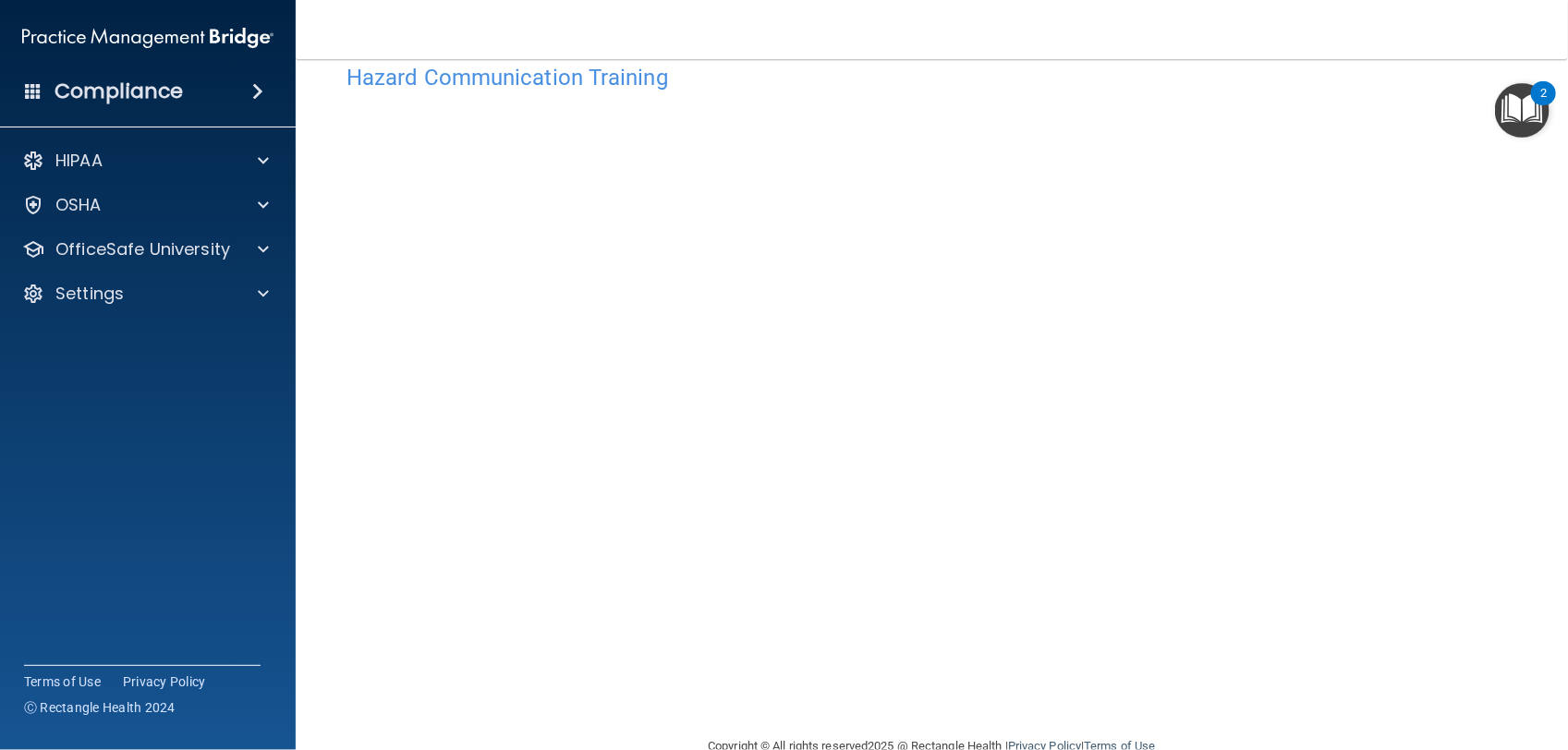
scroll to position [25, 0]
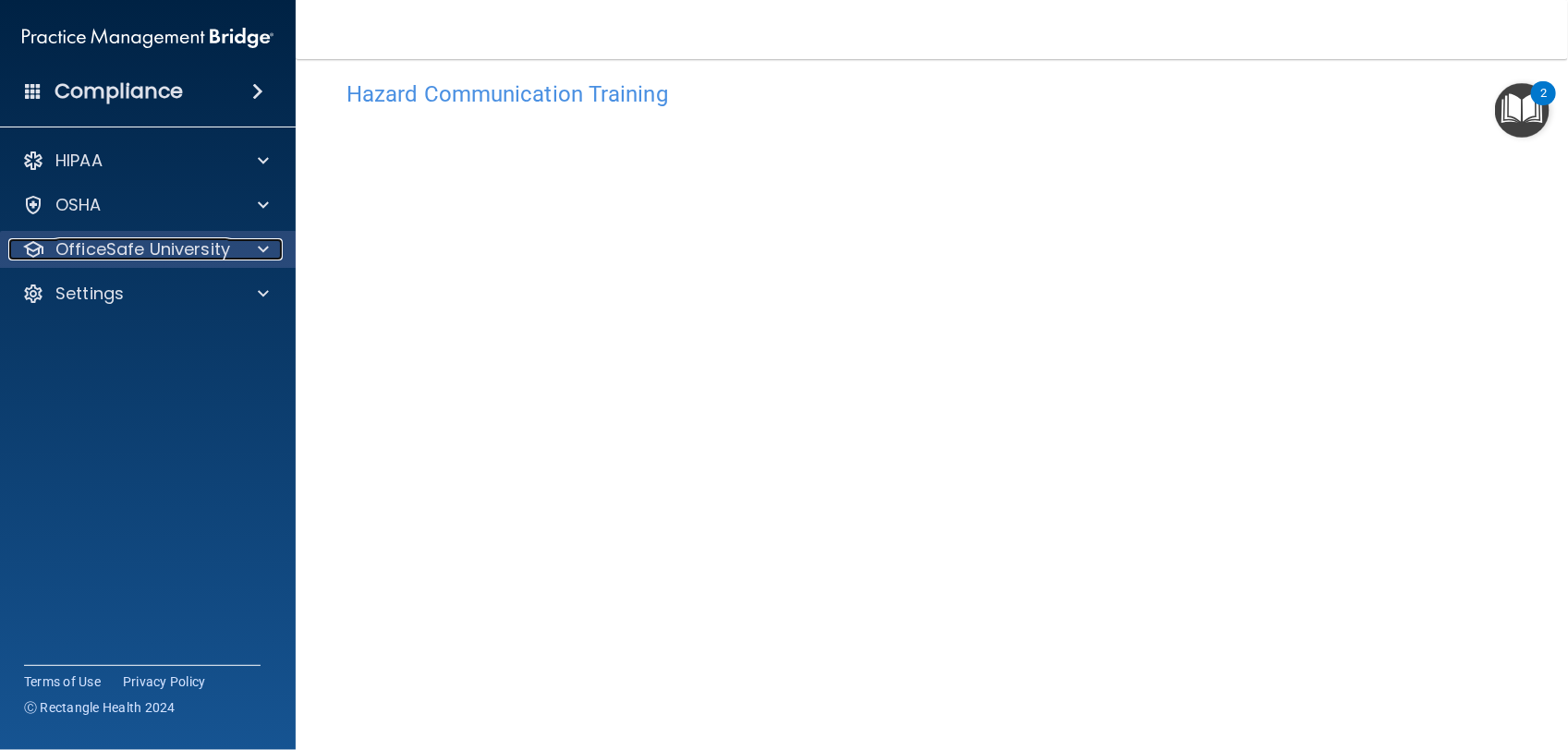
drag, startPoint x: 246, startPoint y: 243, endPoint x: 232, endPoint y: 256, distance: 19.1
click at [246, 243] on div at bounding box center [260, 249] width 46 height 23
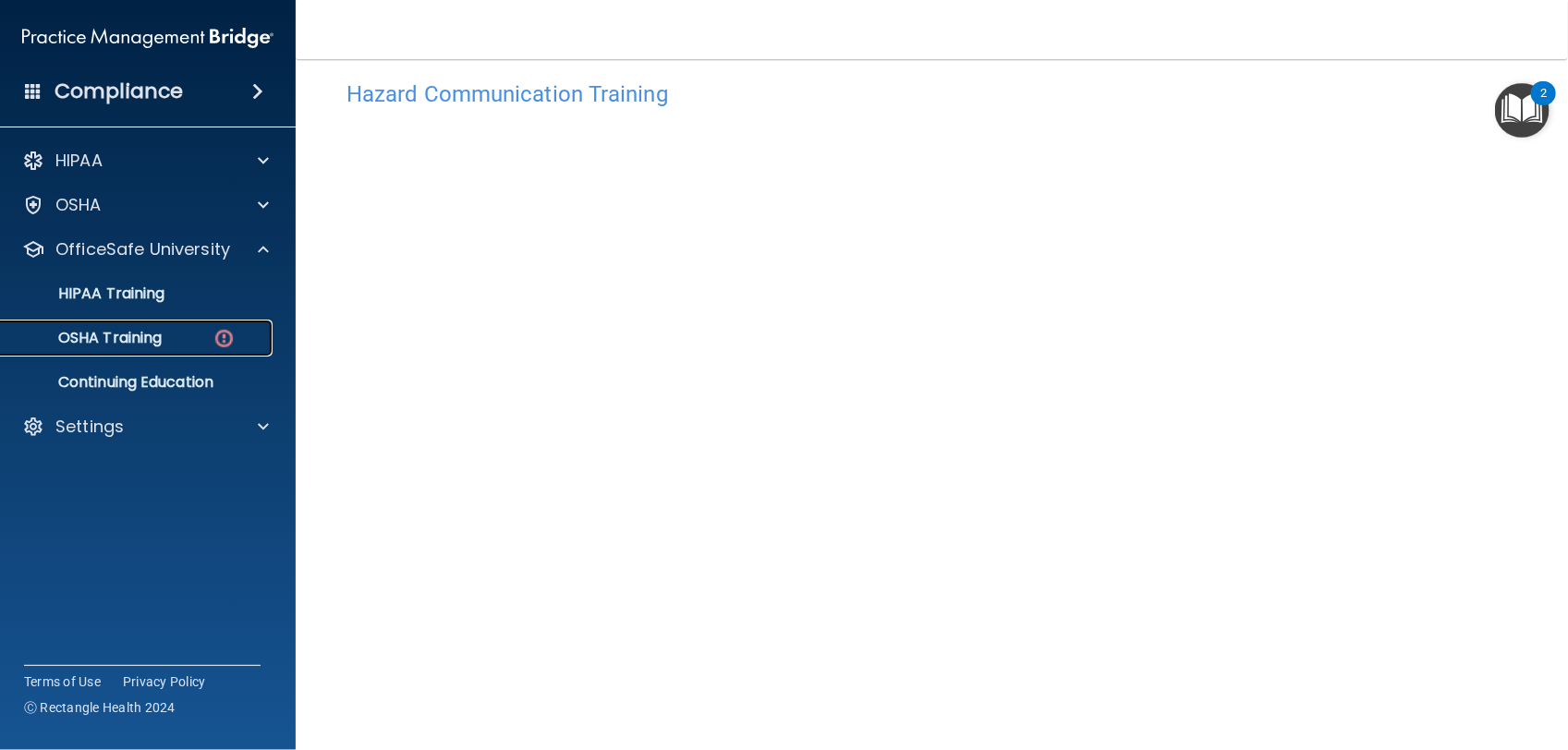
click at [210, 347] on link "OSHA Training" at bounding box center [127, 339] width 291 height 37
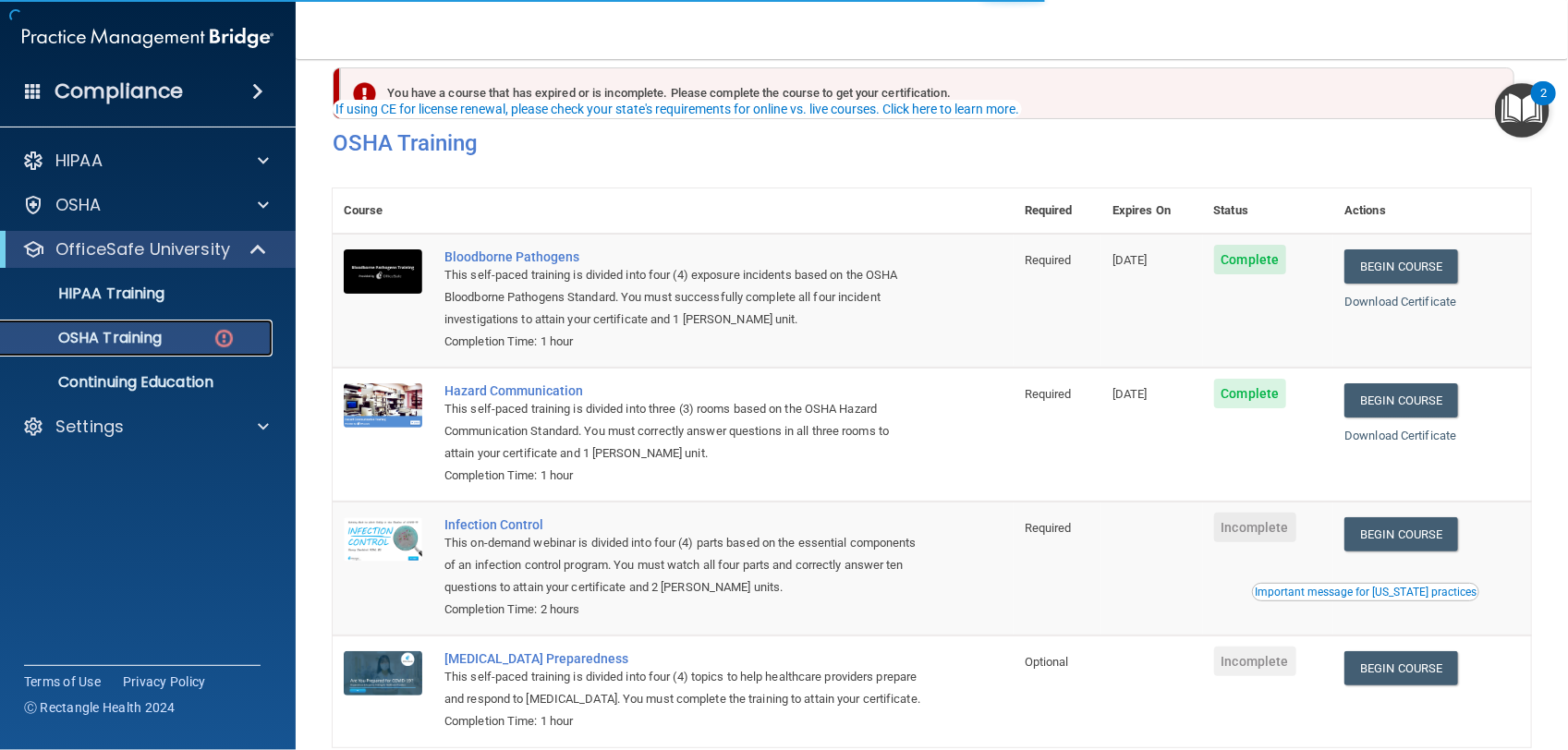
scroll to position [89, 0]
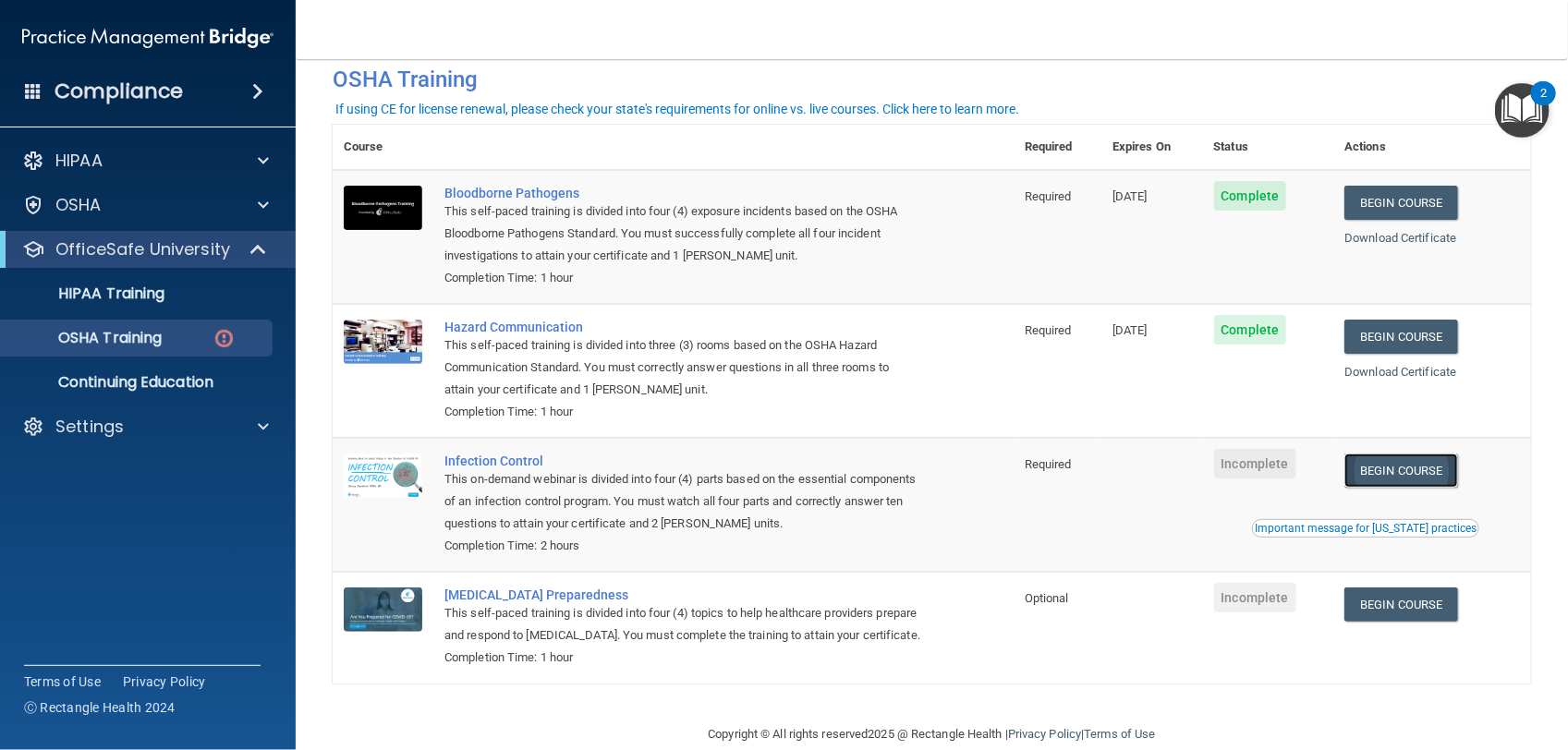
click at [1353, 469] on link "Begin Course" at bounding box center [1401, 470] width 113 height 34
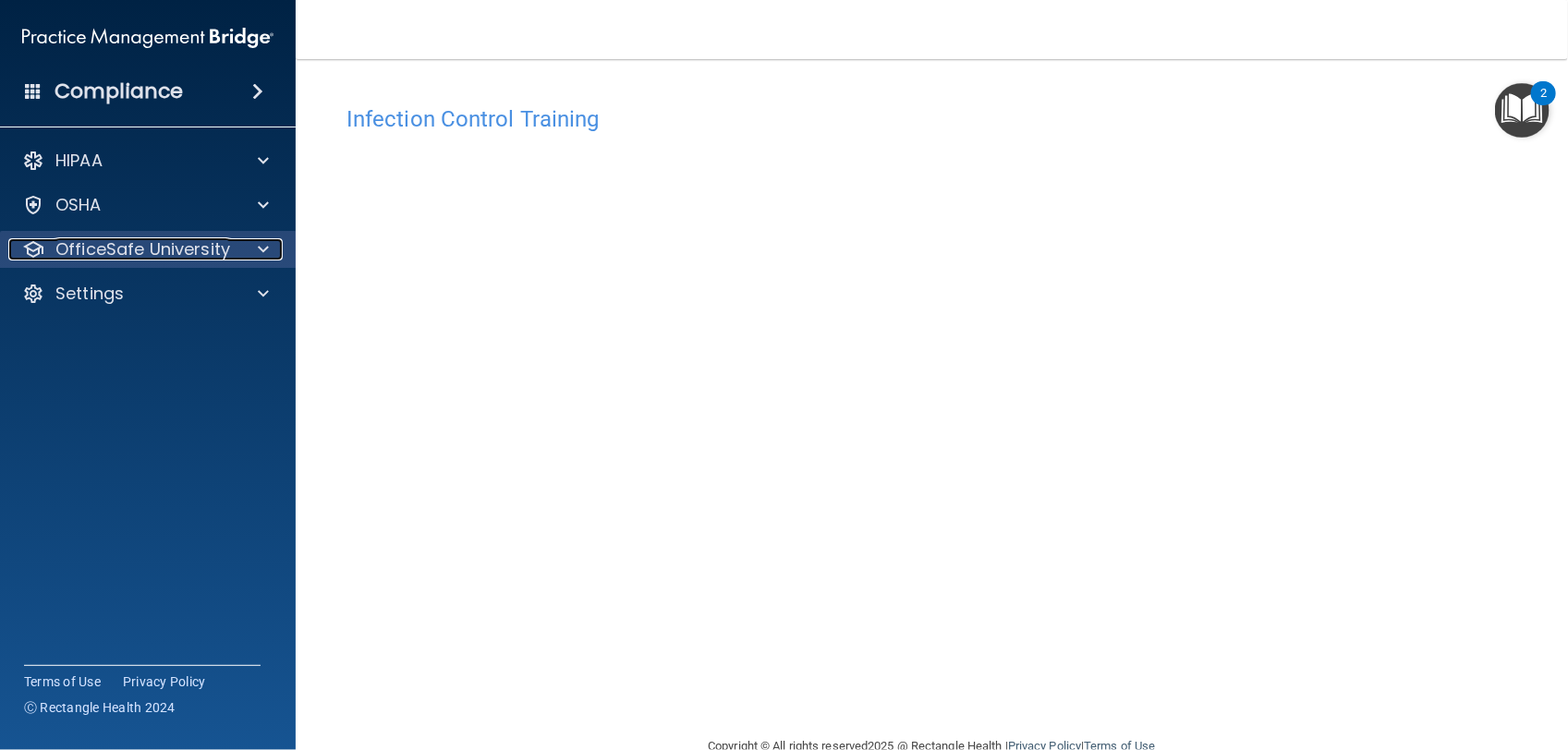
click at [113, 242] on p "OfficeSafe University" at bounding box center [142, 249] width 174 height 23
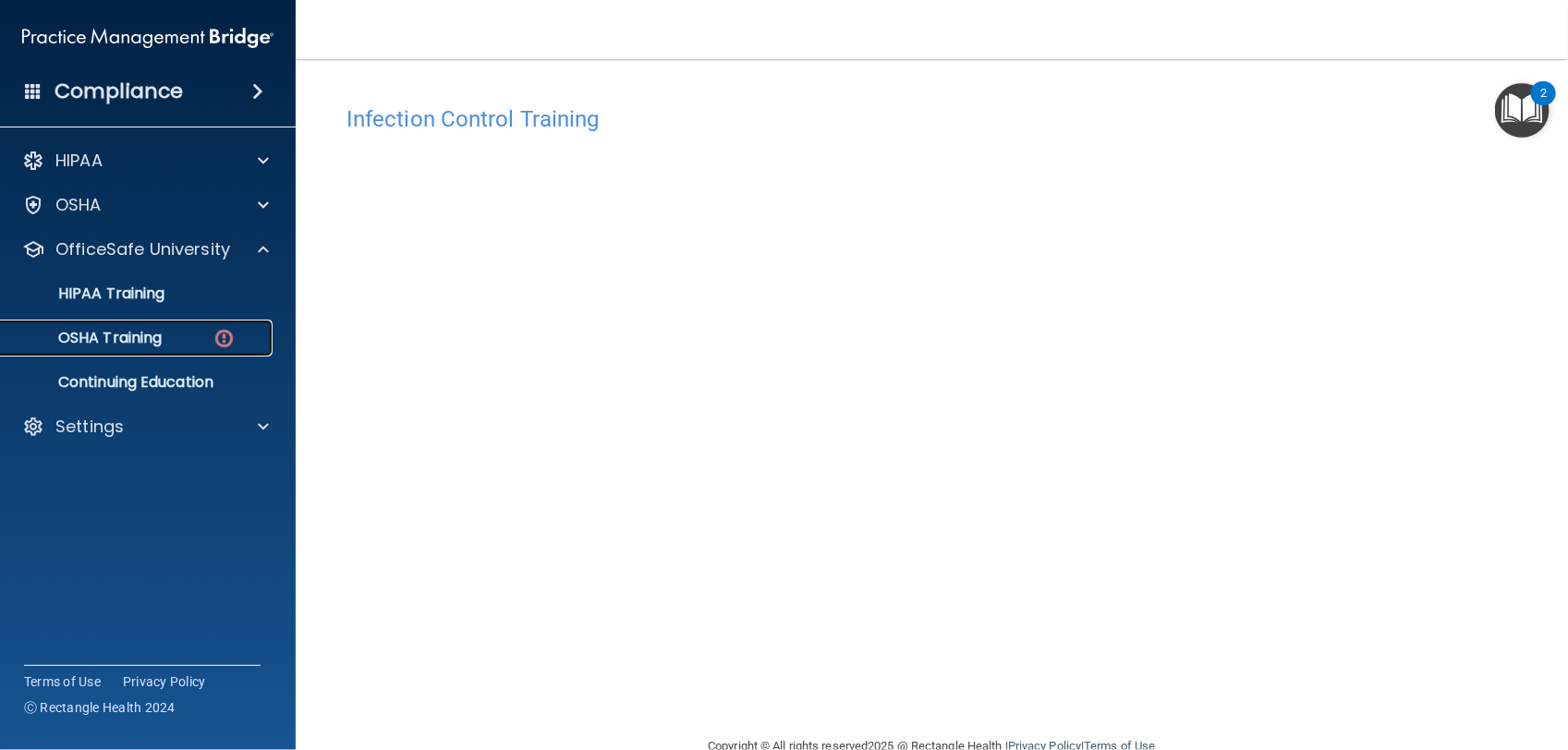
click at [153, 336] on p "OSHA Training" at bounding box center [87, 338] width 150 height 19
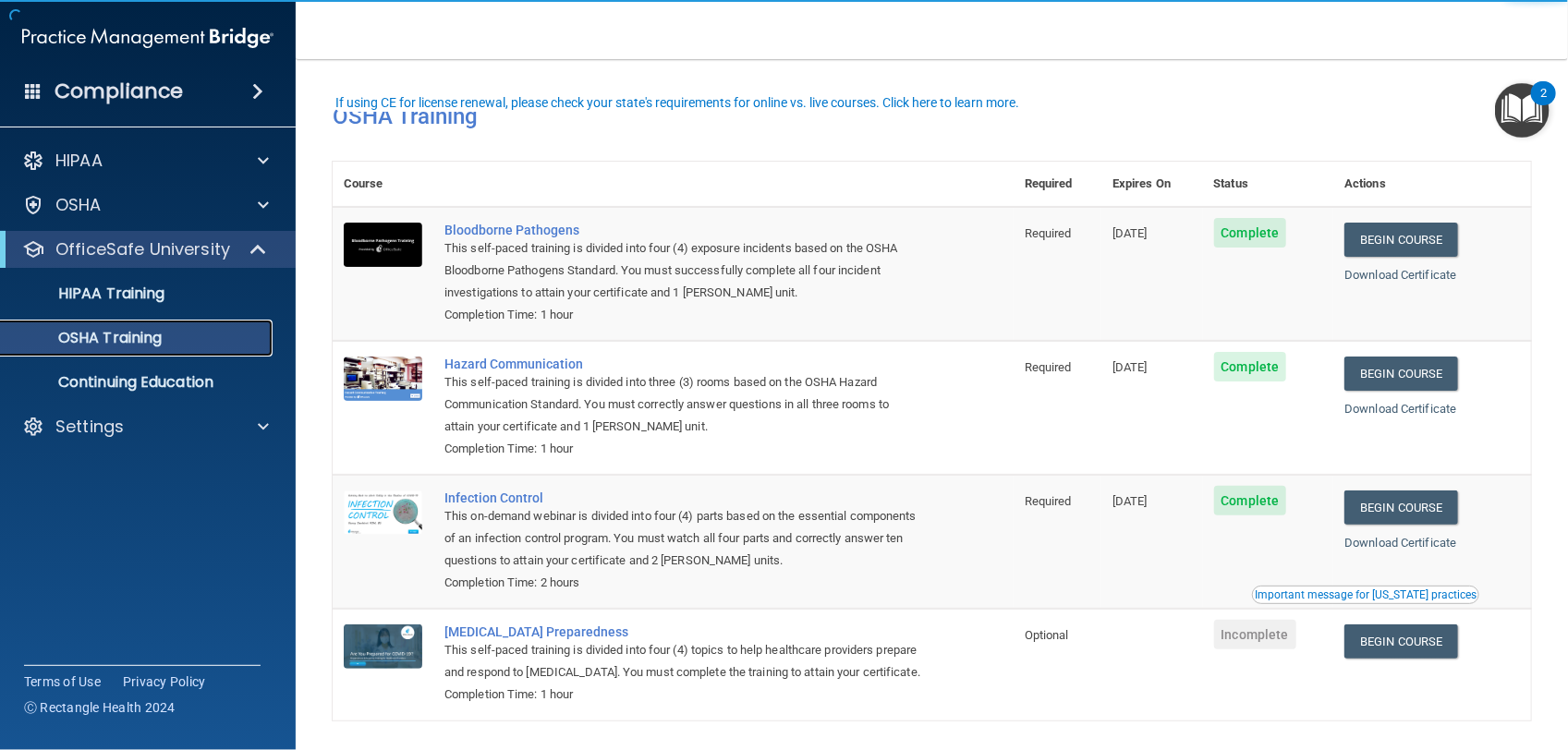
scroll to position [94, 0]
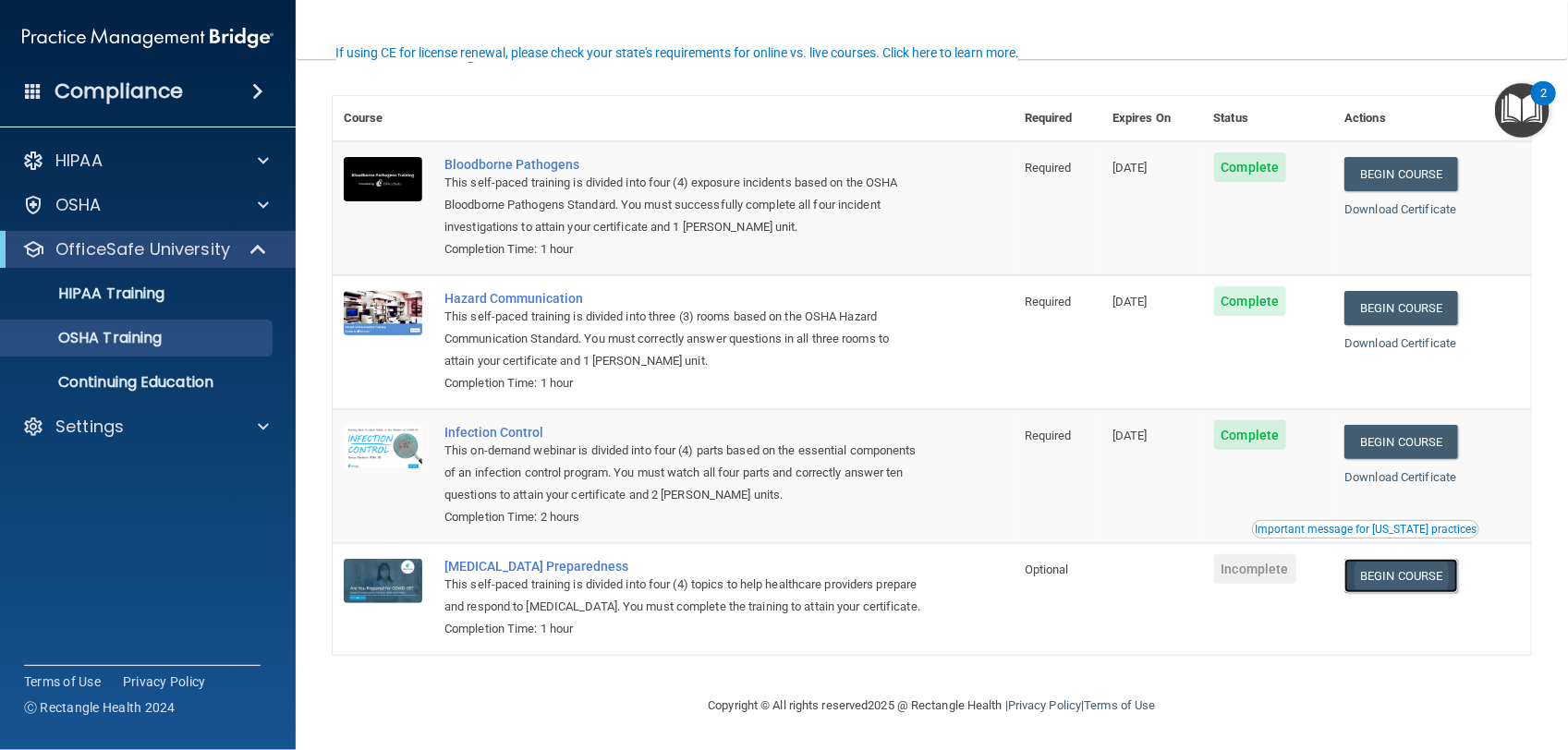
click at [1367, 559] on link "Begin Course" at bounding box center [1401, 576] width 113 height 34
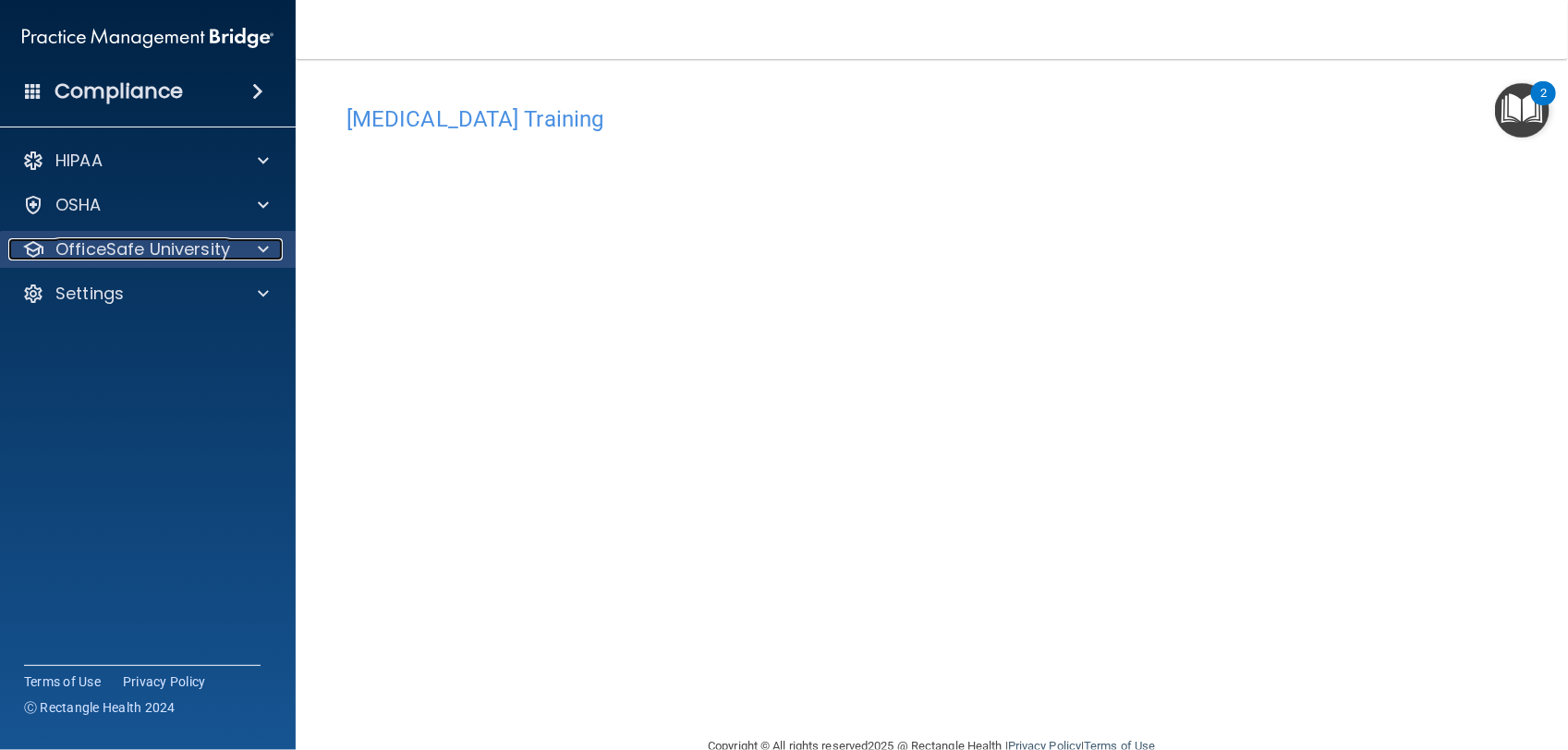
click at [266, 245] on span at bounding box center [263, 249] width 11 height 23
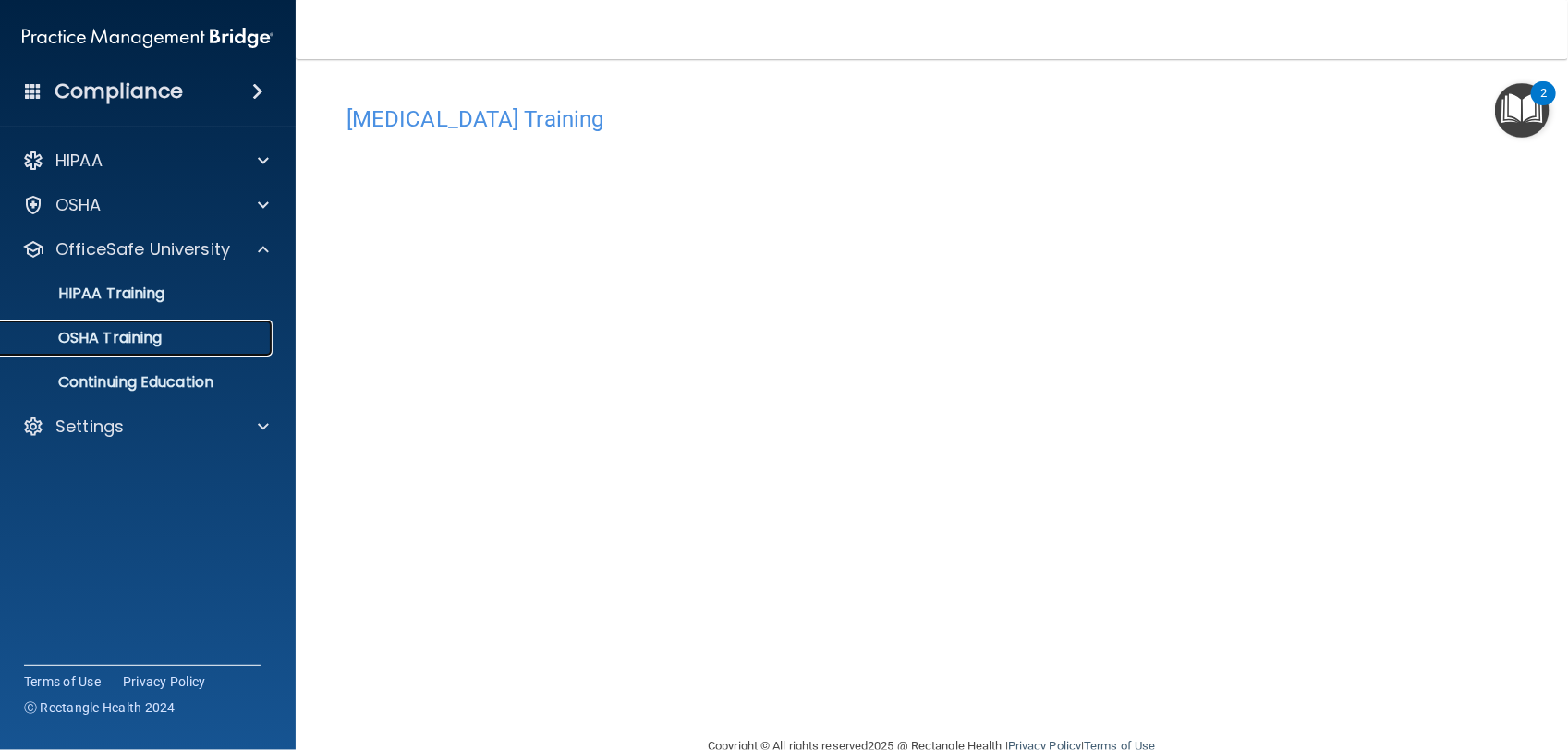
click at [254, 352] on link "OSHA Training" at bounding box center [127, 339] width 291 height 37
